Goal: Use online tool/utility: Utilize a website feature to perform a specific function

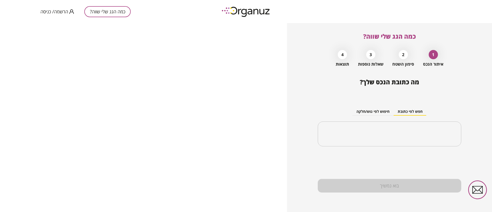
click at [57, 13] on span "הרשמה/ כניסה" at bounding box center [54, 11] width 28 height 5
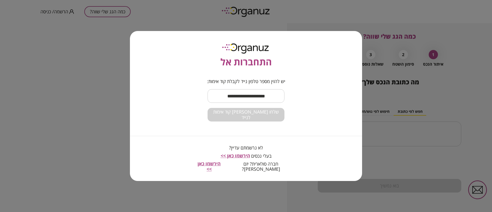
drag, startPoint x: 239, startPoint y: 94, endPoint x: 239, endPoint y: 99, distance: 4.6
click at [239, 94] on input "text" at bounding box center [246, 95] width 77 height 15
type input "**********"
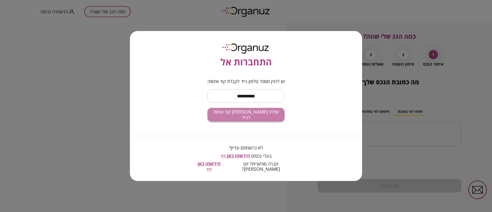
click at [257, 117] on span "שלחו לי קוד אימות לנייד" at bounding box center [246, 114] width 69 height 11
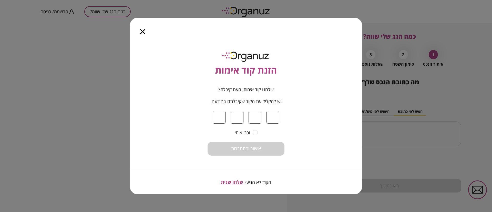
type input "*"
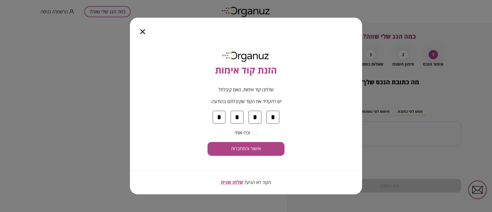
type input "*"
click at [208, 142] on button "אישור והתחברות" at bounding box center [246, 149] width 77 height 14
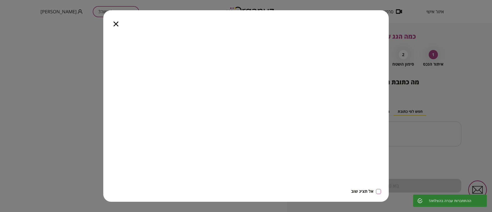
click at [116, 24] on icon "button" at bounding box center [115, 24] width 5 height 5
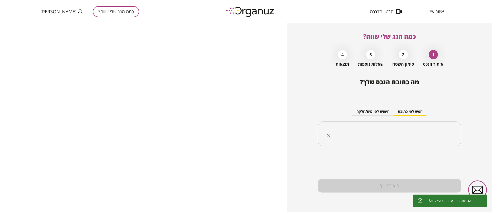
click at [366, 135] on input "text" at bounding box center [391, 134] width 127 height 13
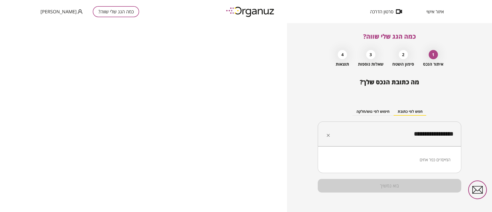
click at [429, 158] on li "המייסדים כפר אחים" at bounding box center [389, 159] width 130 height 9
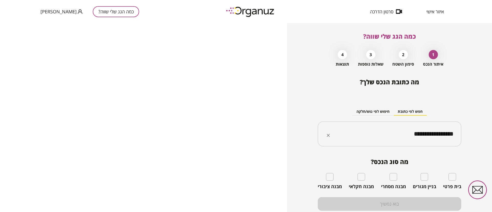
type input "**********"
click at [455, 175] on div "בית פרטי" at bounding box center [452, 181] width 18 height 16
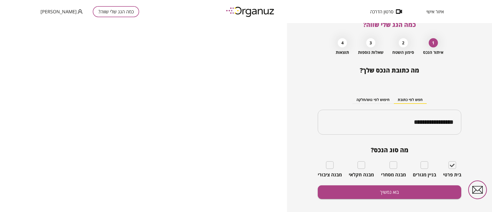
scroll to position [18, 0]
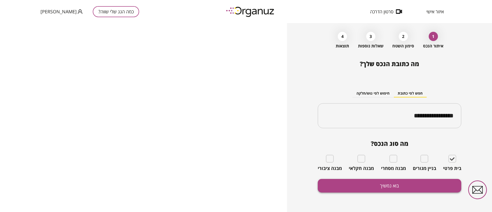
click at [375, 184] on button "בוא נמשיך" at bounding box center [389, 186] width 143 height 14
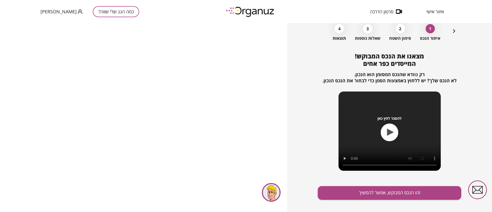
scroll to position [33, 0]
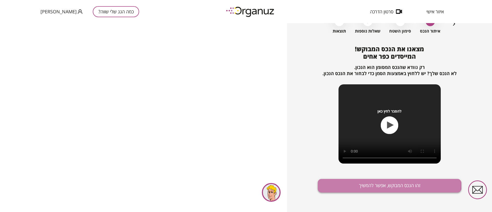
click at [370, 184] on button "זהו הנכס המבוקש, אפשר להמשיך" at bounding box center [389, 186] width 143 height 14
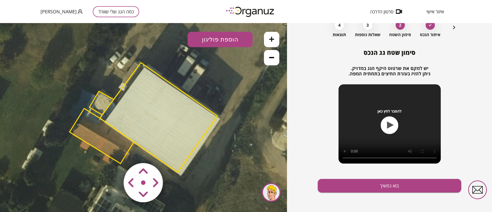
click at [96, 135] on polygon at bounding box center [102, 135] width 64 height 55
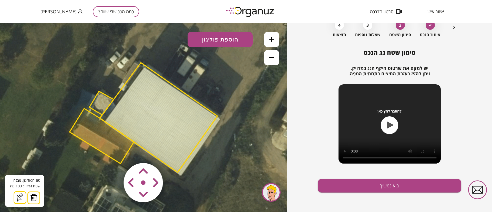
drag, startPoint x: 33, startPoint y: 196, endPoint x: 44, endPoint y: 184, distance: 16.7
click at [33, 197] on img at bounding box center [33, 198] width 7 height 8
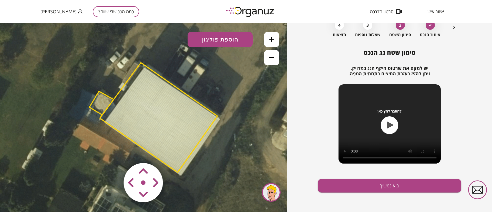
click at [99, 105] on polygon at bounding box center [101, 103] width 24 height 24
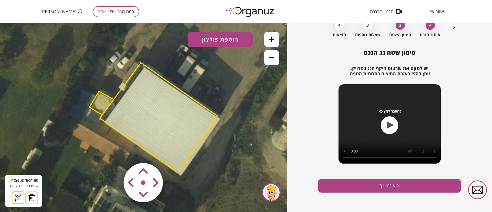
click at [31, 197] on img at bounding box center [31, 198] width 7 height 8
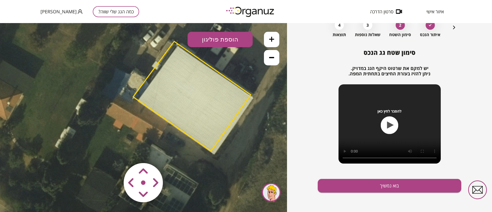
drag, startPoint x: 181, startPoint y: 113, endPoint x: 214, endPoint y: 91, distance: 39.9
click at [214, 91] on polygon at bounding box center [192, 96] width 118 height 110
click at [201, 96] on polygon at bounding box center [192, 96] width 118 height 110
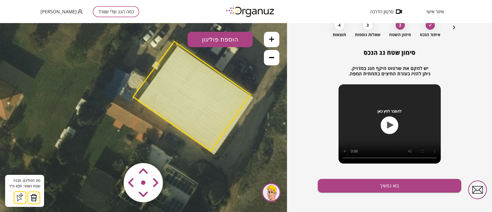
click at [33, 196] on img at bounding box center [33, 198] width 7 height 8
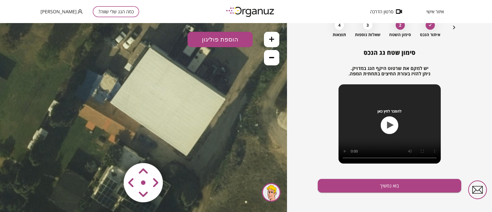
drag, startPoint x: 199, startPoint y: 110, endPoint x: 171, endPoint y: 111, distance: 28.0
click at [171, 111] on icon at bounding box center [149, 97] width 450 height 450
click at [221, 39] on button "הוספת פוליגון" at bounding box center [220, 39] width 65 height 15
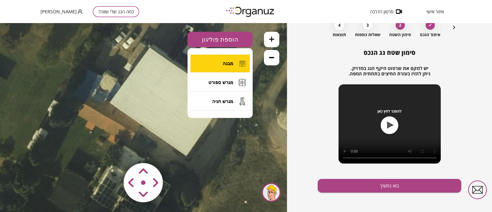
click at [230, 65] on span "מבנה" at bounding box center [228, 64] width 11 height 6
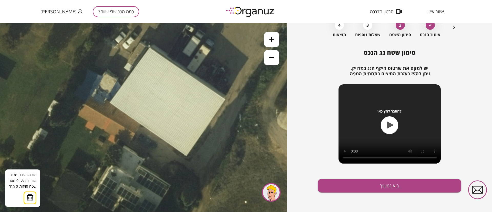
click at [150, 48] on icon at bounding box center [149, 97] width 450 height 450
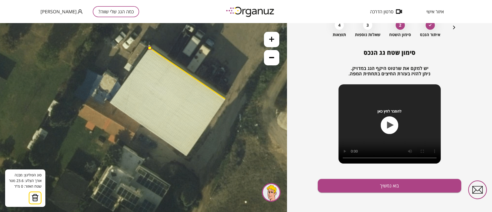
click at [225, 99] on icon at bounding box center [149, 97] width 450 height 450
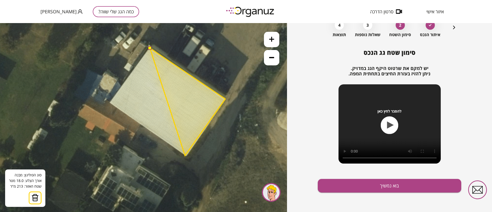
click at [185, 156] on polygon at bounding box center [187, 101] width 75 height 107
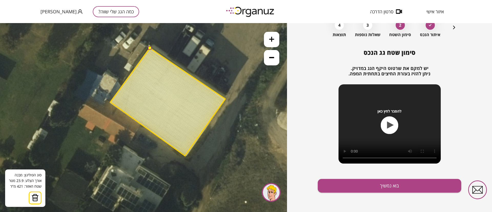
click at [110, 102] on polygon at bounding box center [167, 102] width 115 height 108
click at [149, 48] on button at bounding box center [150, 48] width 4 height 4
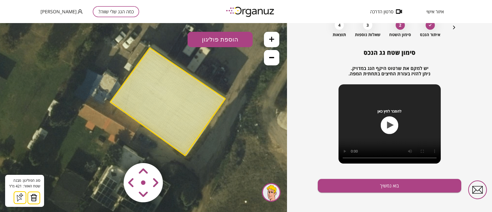
click at [166, 102] on polygon at bounding box center [167, 102] width 115 height 108
click at [202, 104] on polygon at bounding box center [167, 102] width 115 height 108
click at [276, 58] on button at bounding box center [271, 57] width 15 height 15
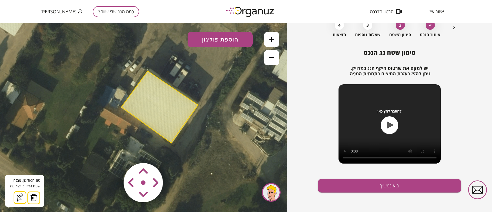
click at [276, 58] on button at bounding box center [271, 57] width 15 height 15
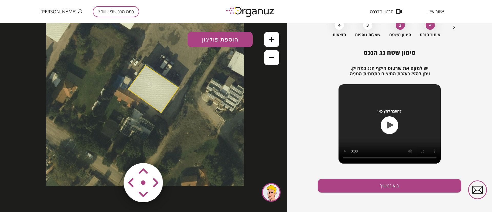
drag, startPoint x: 205, startPoint y: 146, endPoint x: 205, endPoint y: 126, distance: 20.0
click at [205, 126] on icon at bounding box center [145, 87] width 198 height 198
click at [270, 37] on icon at bounding box center [271, 39] width 5 height 5
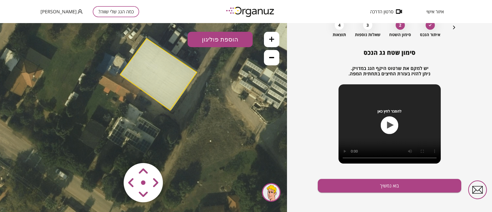
click at [270, 37] on icon at bounding box center [271, 39] width 5 height 5
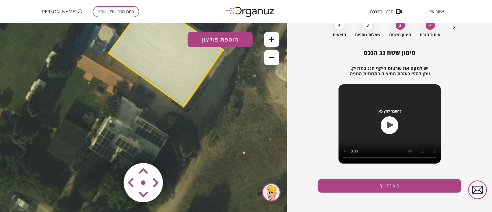
click at [273, 60] on button at bounding box center [271, 57] width 15 height 15
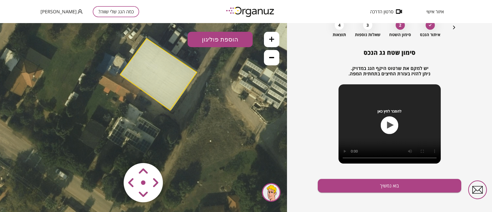
click at [273, 60] on button at bounding box center [271, 57] width 15 height 15
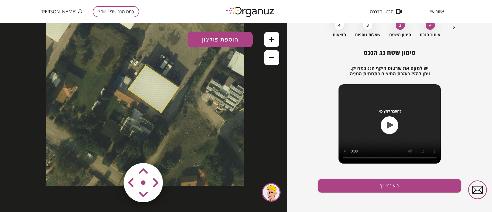
click at [272, 63] on button at bounding box center [271, 57] width 15 height 15
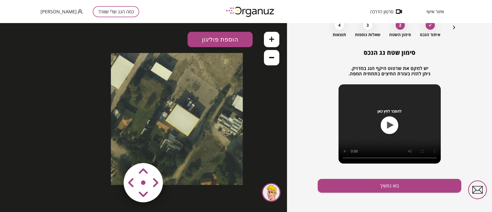
drag, startPoint x: 202, startPoint y: 104, endPoint x: 239, endPoint y: 119, distance: 40.9
click at [239, 119] on icon at bounding box center [177, 119] width 132 height 132
click at [271, 41] on icon at bounding box center [271, 39] width 5 height 5
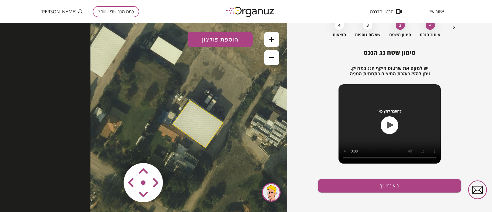
drag, startPoint x: 235, startPoint y: 86, endPoint x: 219, endPoint y: 89, distance: 16.1
click at [221, 89] on icon at bounding box center [189, 122] width 198 height 198
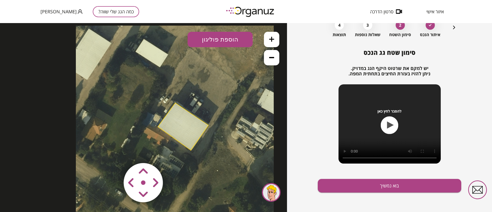
click at [273, 59] on icon at bounding box center [271, 57] width 5 height 5
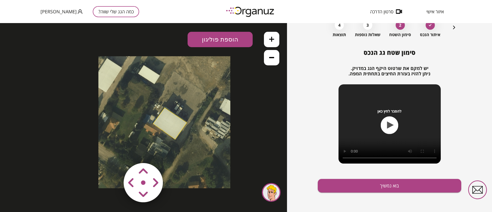
click at [271, 40] on icon at bounding box center [271, 39] width 5 height 5
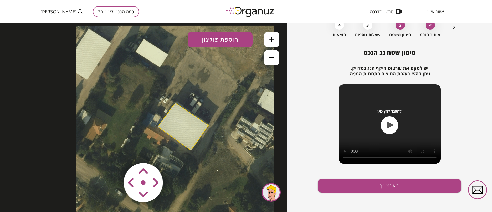
click at [271, 40] on icon at bounding box center [271, 39] width 5 height 5
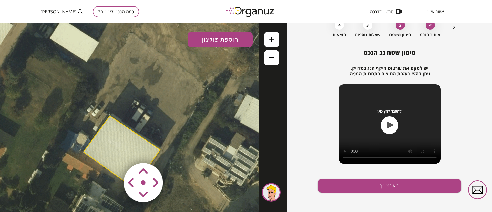
drag, startPoint x: 219, startPoint y: 90, endPoint x: 158, endPoint y: 102, distance: 62.4
click at [158, 102] on icon at bounding box center [109, 149] width 300 height 300
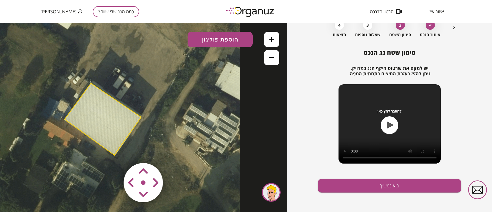
drag, startPoint x: 158, startPoint y: 109, endPoint x: 139, endPoint y: 77, distance: 37.5
click at [139, 77] on icon at bounding box center [90, 116] width 300 height 300
click at [269, 58] on button at bounding box center [271, 57] width 15 height 15
